Goal: Transaction & Acquisition: Purchase product/service

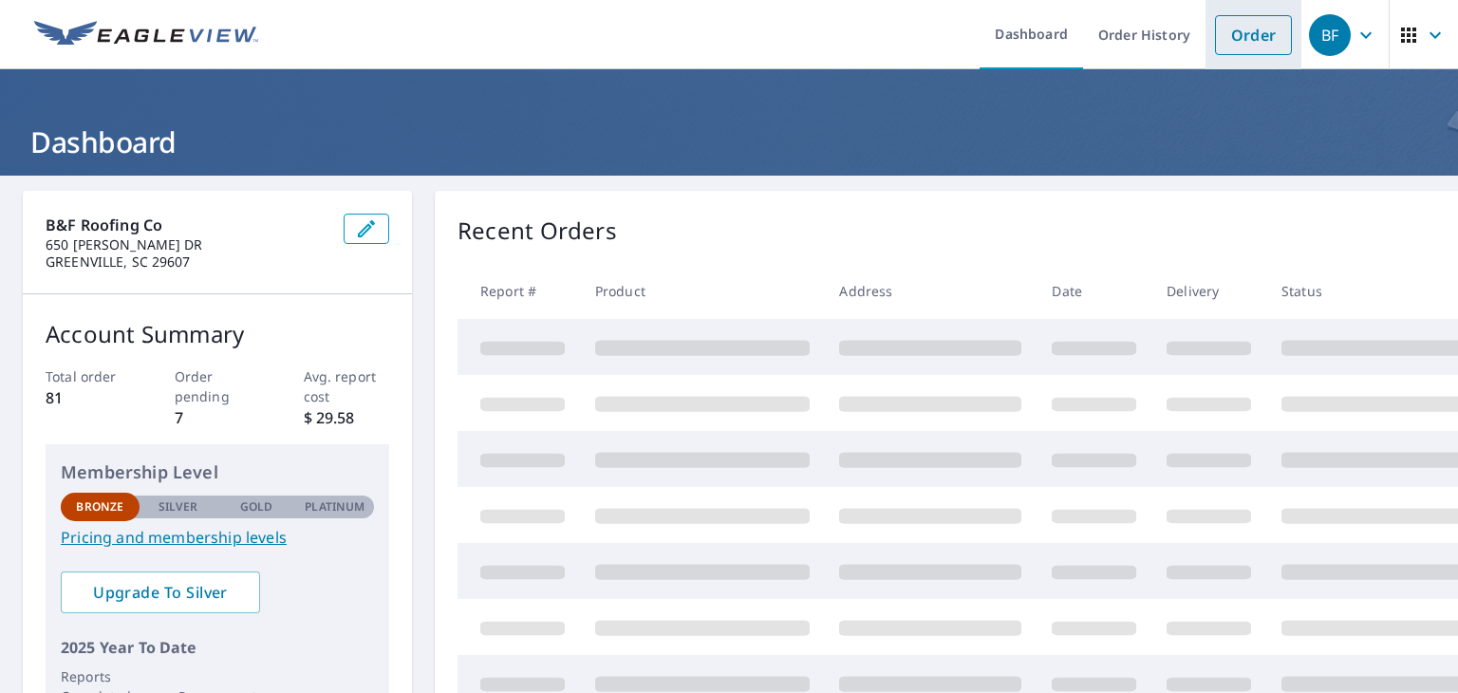
click at [1233, 30] on link "Order" at bounding box center [1253, 35] width 77 height 40
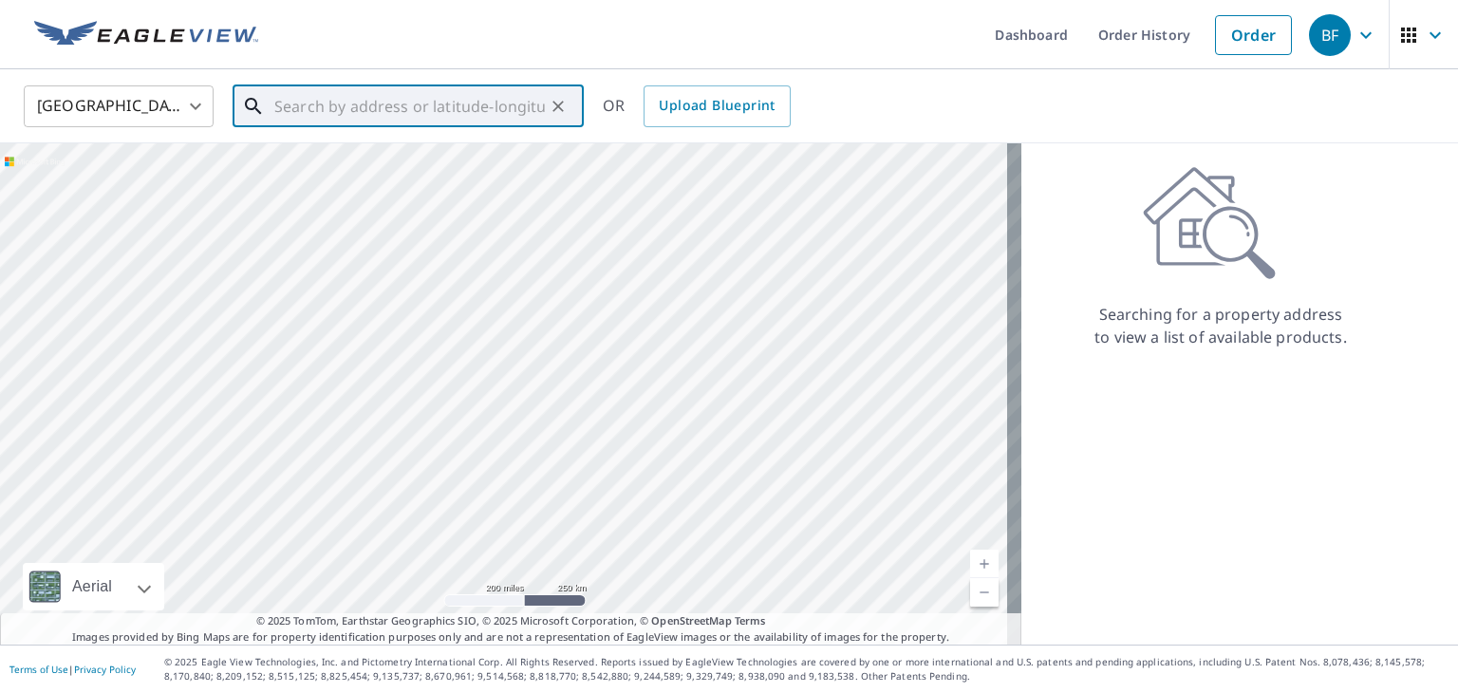
click at [373, 113] on input "text" at bounding box center [409, 106] width 270 height 53
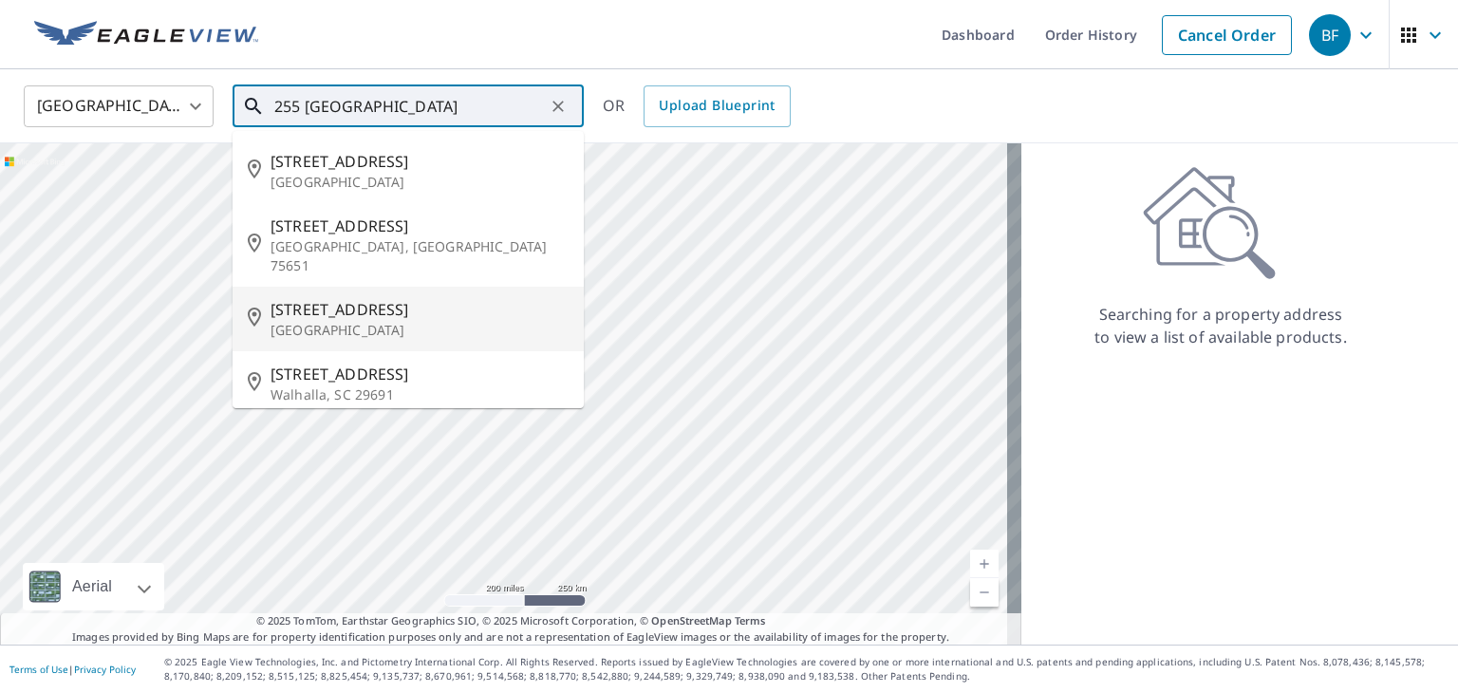
click at [354, 298] on span "[STREET_ADDRESS]" at bounding box center [419, 309] width 298 height 23
type input "[STREET_ADDRESS]"
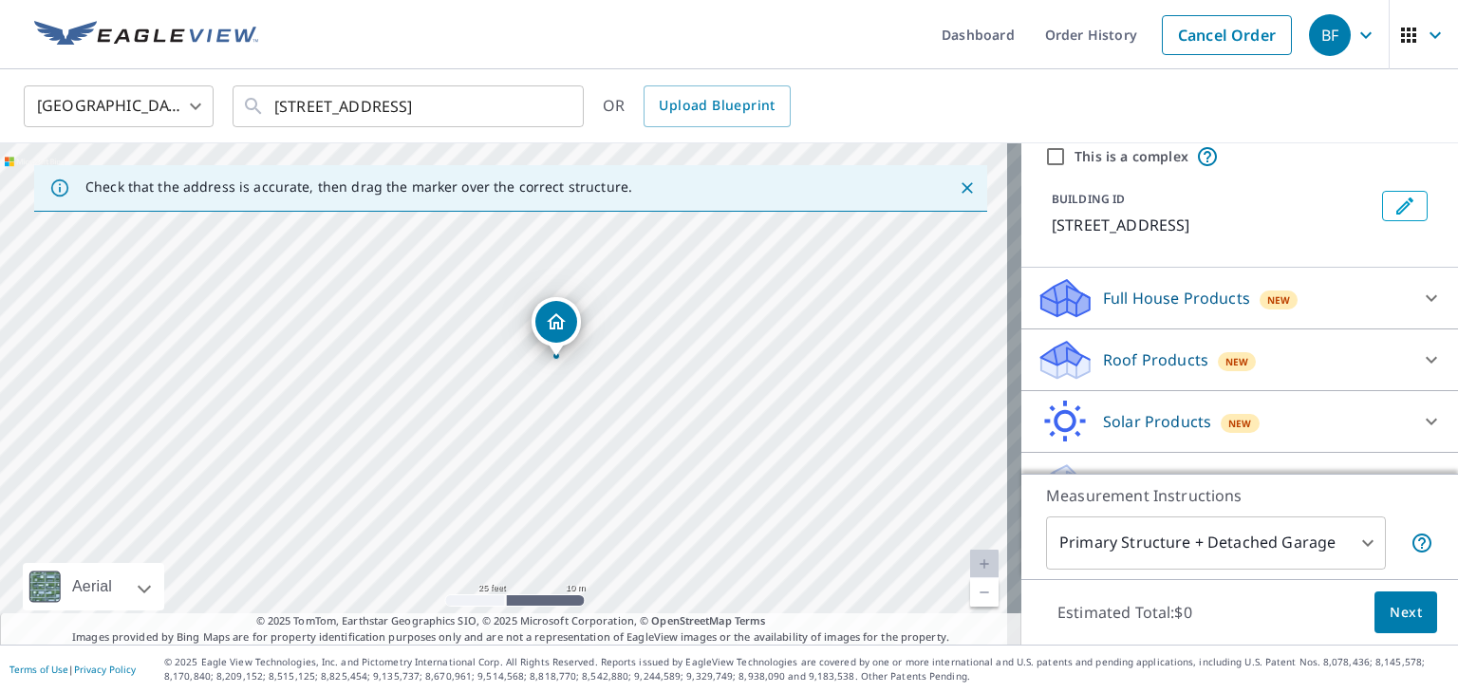
scroll to position [79, 0]
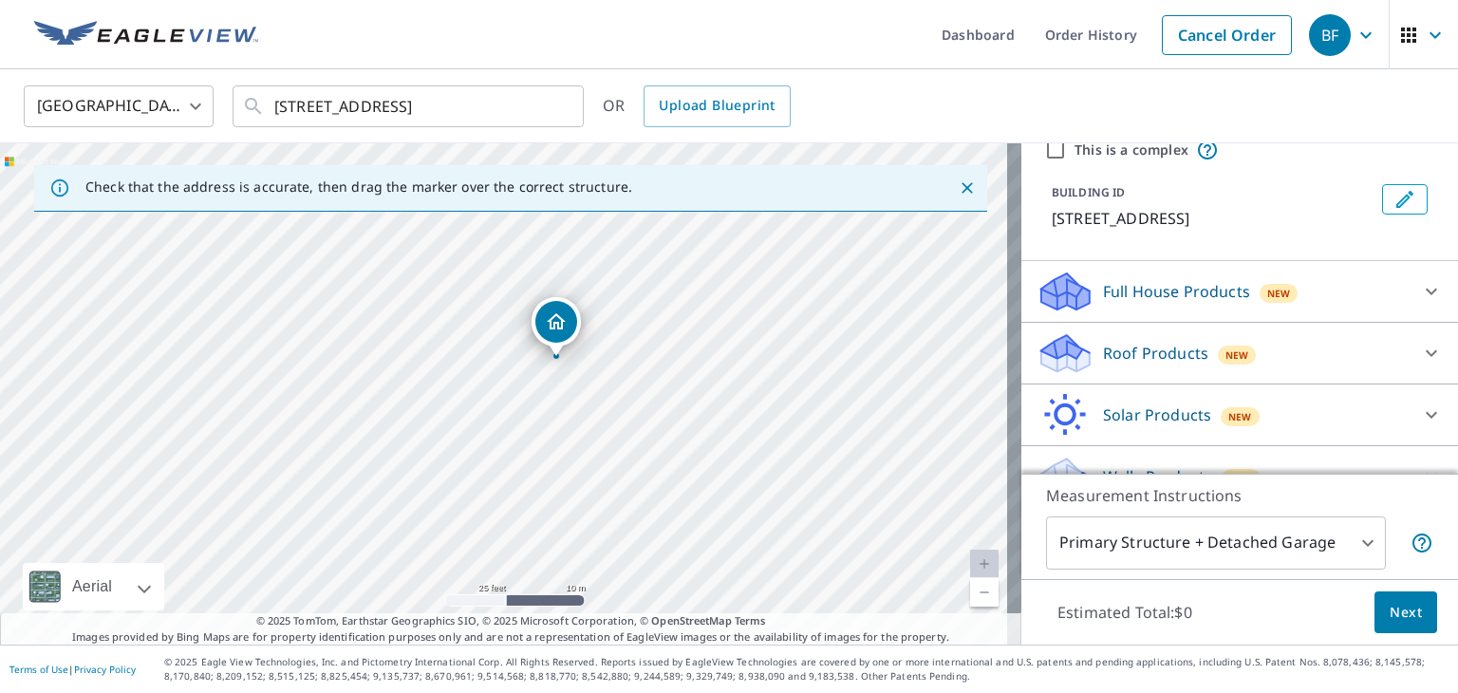
click at [1420, 291] on icon at bounding box center [1431, 291] width 23 height 23
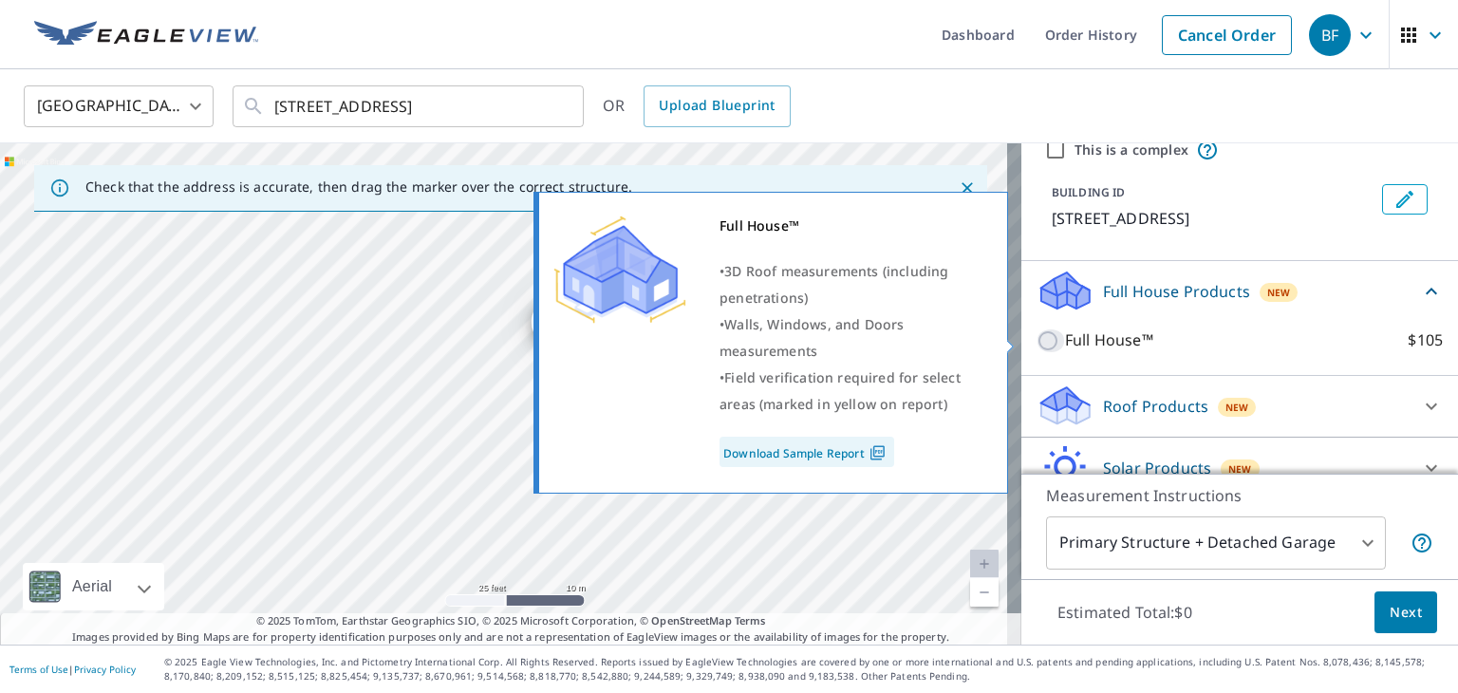
click at [1038, 335] on input "Full House™ $105" at bounding box center [1050, 340] width 28 height 23
checkbox input "true"
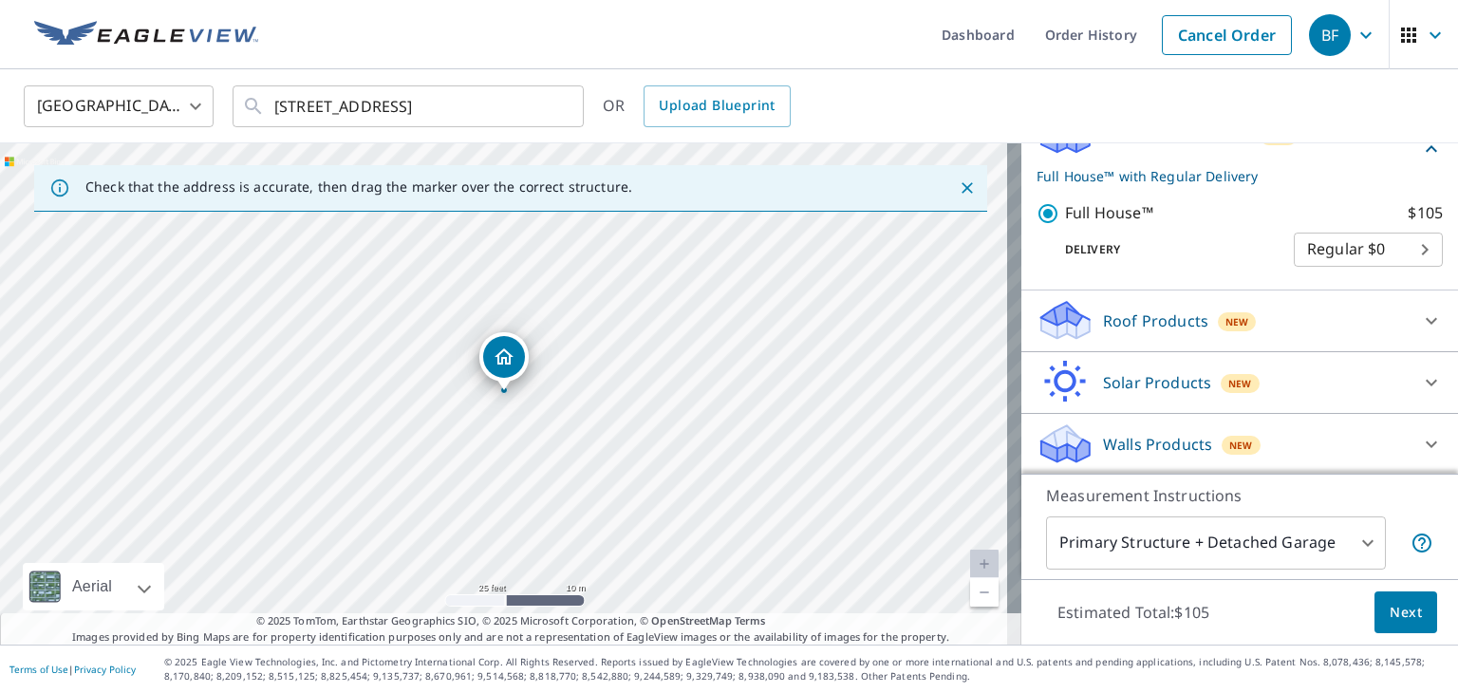
scroll to position [235, 0]
click at [1381, 627] on button "Next" at bounding box center [1405, 612] width 63 height 43
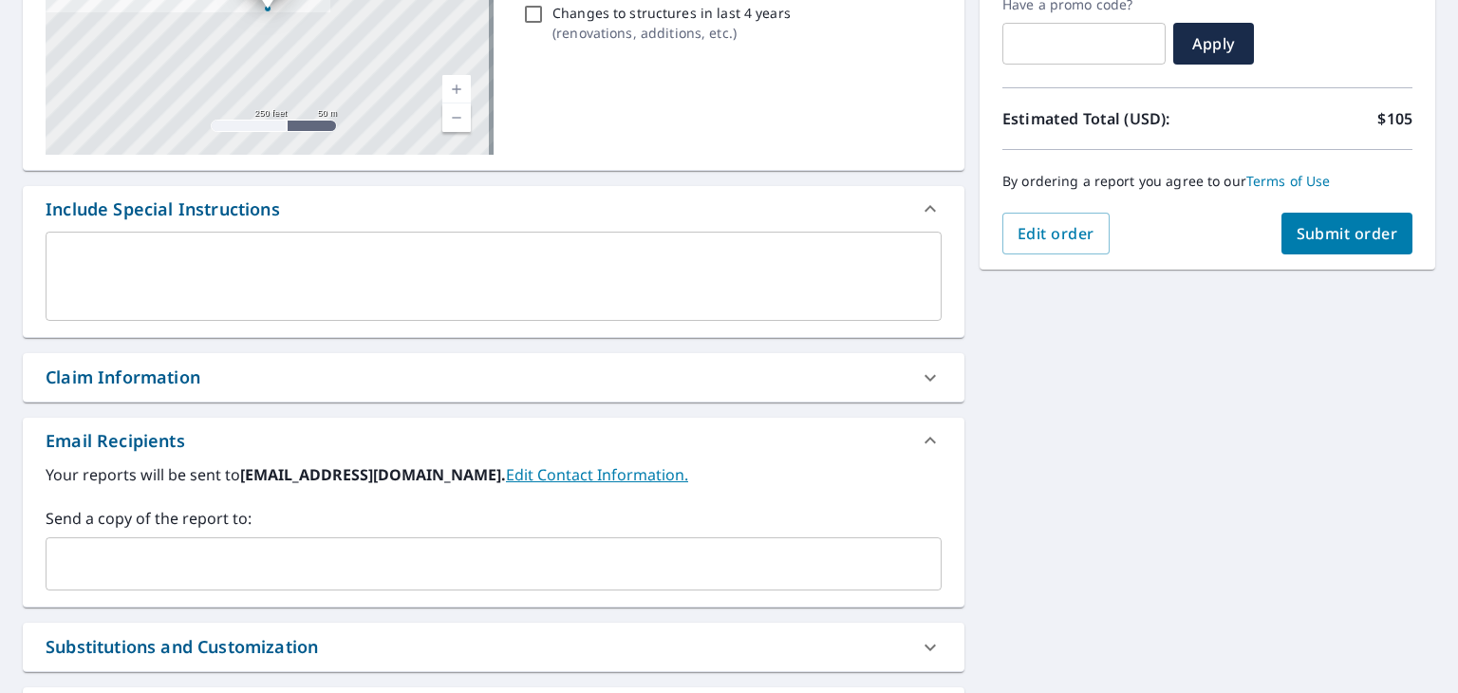
scroll to position [399, 0]
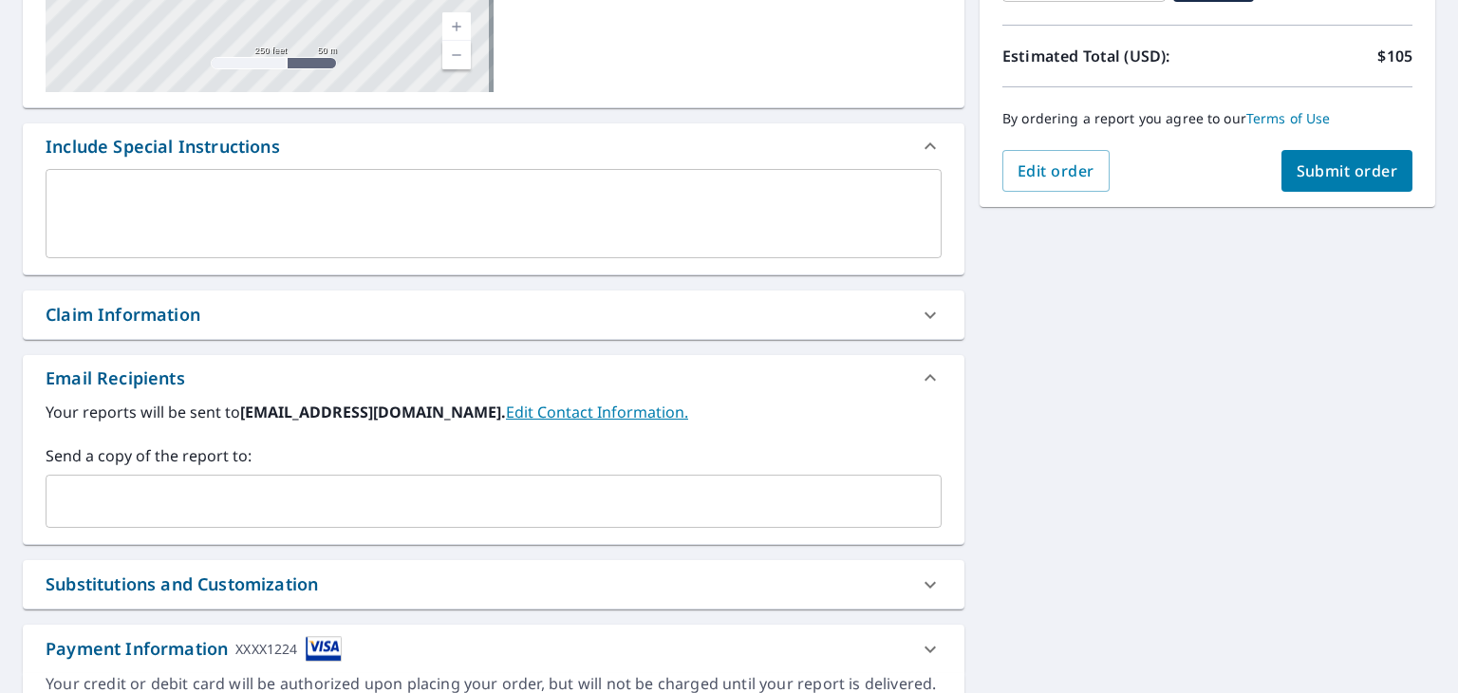
click at [265, 493] on input "text" at bounding box center [479, 501] width 850 height 36
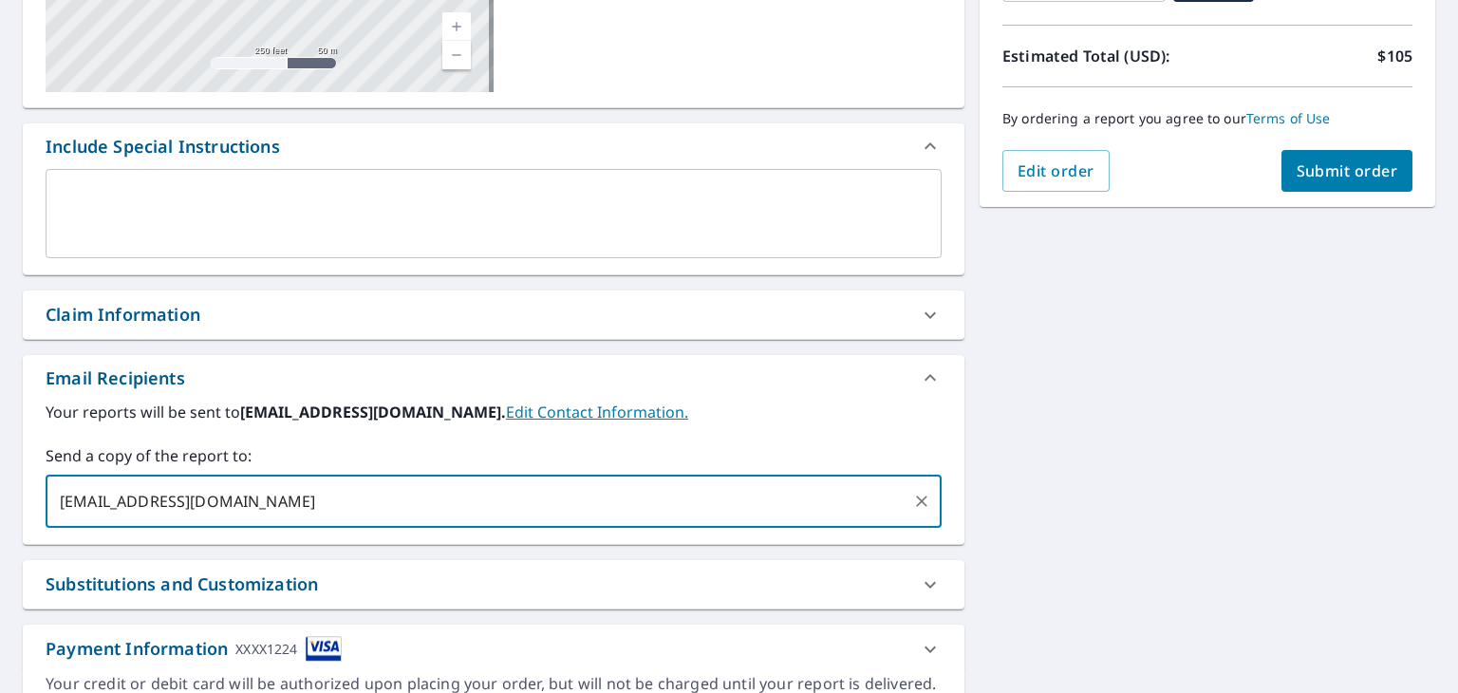
type input "[EMAIL_ADDRESS][DOMAIN_NAME]"
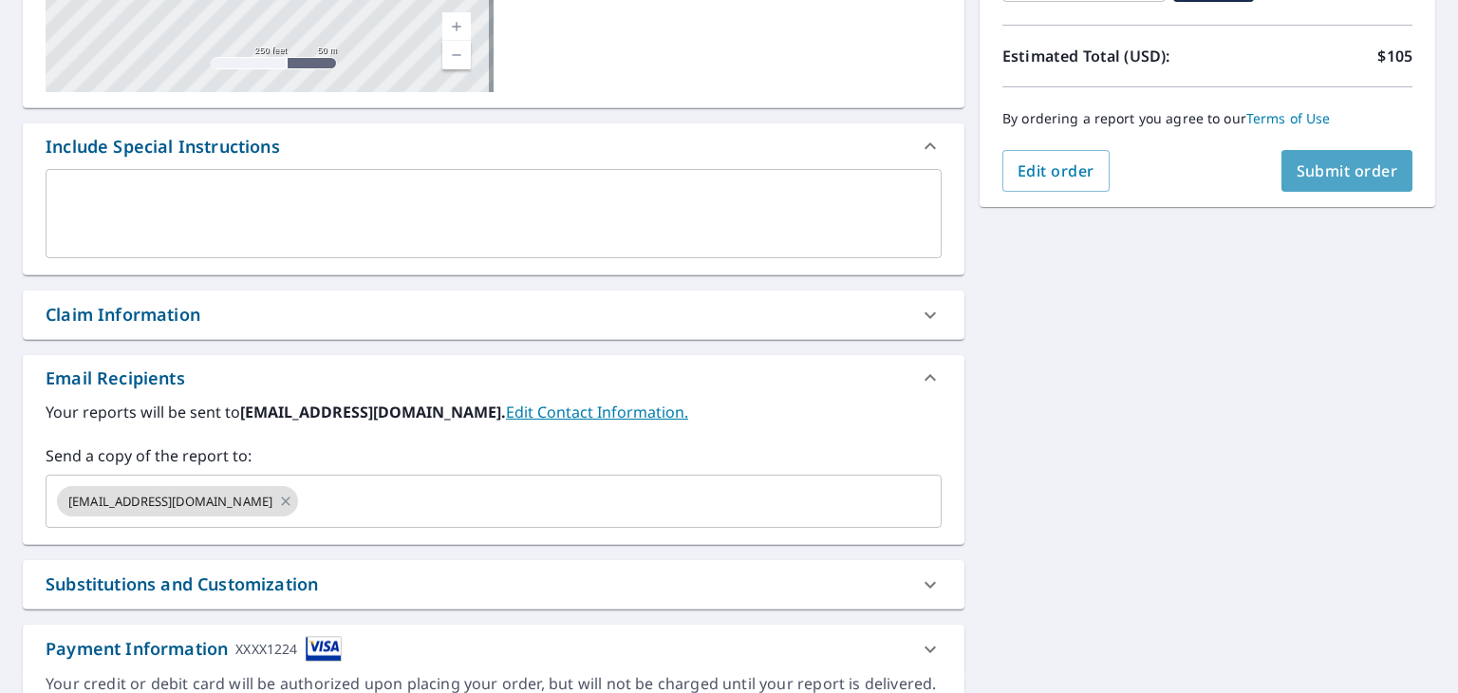
click at [1297, 153] on button "Submit order" at bounding box center [1347, 171] width 132 height 42
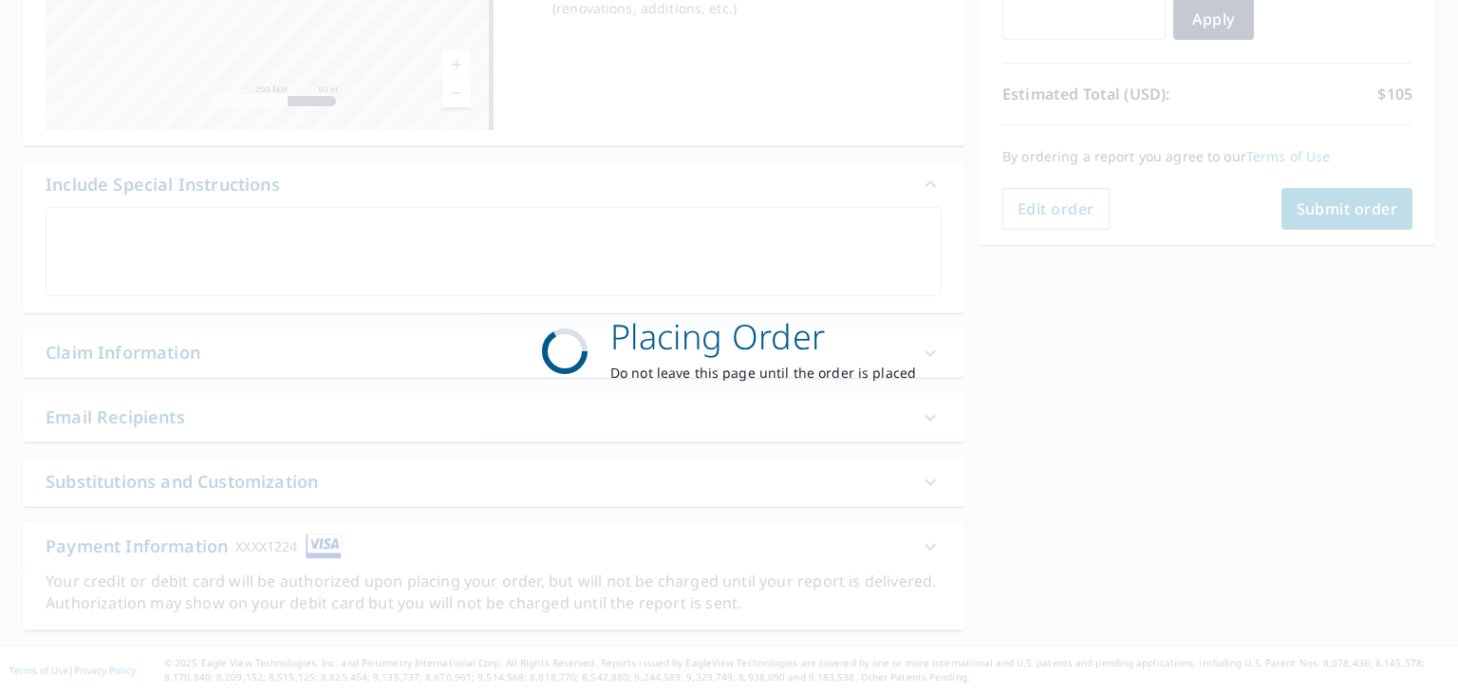
scroll to position [361, 0]
